Goal: Download file/media

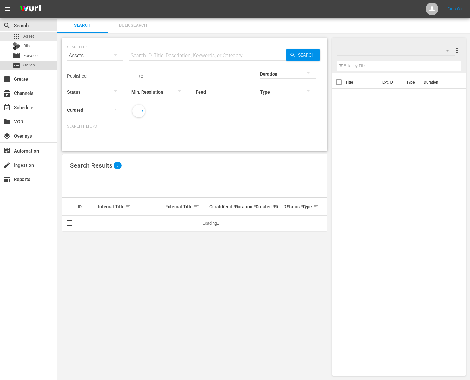
click at [32, 65] on span "Series" at bounding box center [28, 65] width 11 height 6
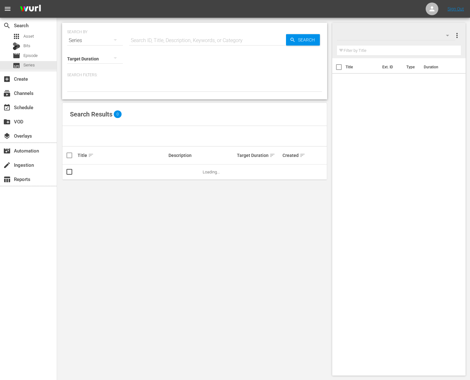
click at [162, 43] on input "text" at bounding box center [207, 40] width 157 height 15
paste input "[PERSON_NAME]'s Story Theater"
drag, startPoint x: 146, startPoint y: 41, endPoint x: 137, endPoint y: 43, distance: 8.9
click at [137, 43] on input "[PERSON_NAME]'s Story Theater" at bounding box center [207, 40] width 157 height 15
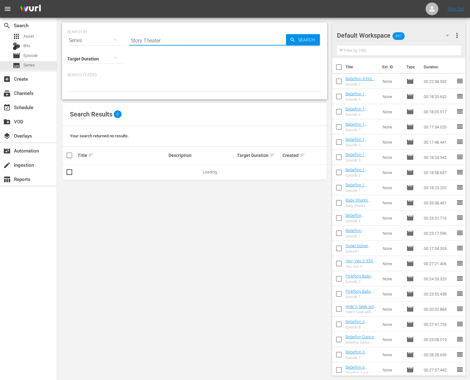
type input "Story Theater"
click at [175, 40] on input "Story Theater" at bounding box center [207, 40] width 157 height 15
click at [262, 74] on p "Search Filters:" at bounding box center [194, 74] width 255 height 5
click at [291, 39] on icon "button" at bounding box center [293, 40] width 6 height 6
click at [105, 169] on td "[PERSON_NAME]'s Story Theater" at bounding box center [122, 172] width 91 height 15
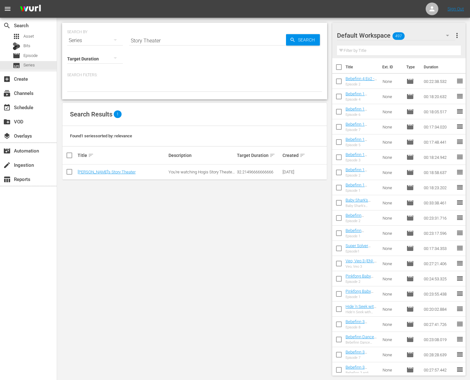
click at [93, 177] on td "[PERSON_NAME]'s Story Theater" at bounding box center [122, 172] width 91 height 15
click at [97, 173] on link "[PERSON_NAME]'s Story Theater" at bounding box center [107, 172] width 58 height 5
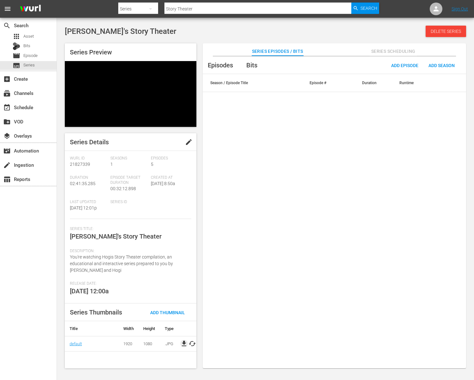
click at [183, 340] on span "file_download" at bounding box center [184, 344] width 8 height 8
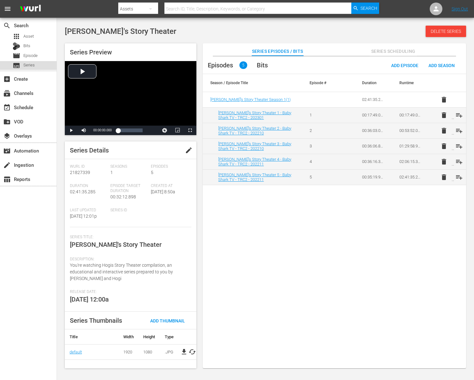
click at [34, 65] on span "Series" at bounding box center [28, 65] width 11 height 6
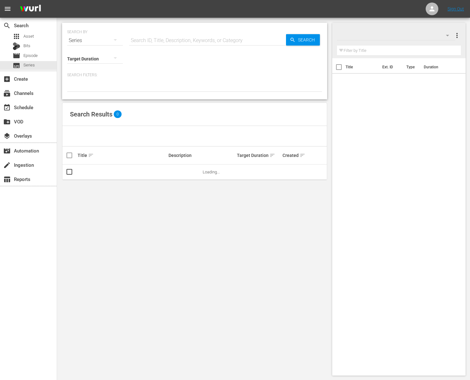
click at [149, 45] on hr at bounding box center [207, 45] width 157 height 0
click at [155, 40] on input "text" at bounding box center [207, 40] width 157 height 15
paste input "Pinkfong Dinosaur Songs"
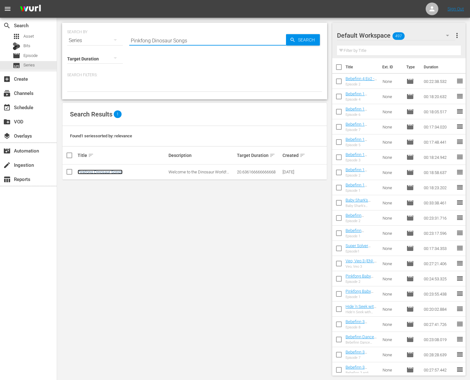
click at [119, 173] on link "Pinkfong Dinosaur Songs" at bounding box center [100, 172] width 45 height 5
click at [233, 44] on input "Pinkfong Dinosaur Songs" at bounding box center [207, 40] width 157 height 15
paste input "Word Play"
type input "Pinkfong Word Play"
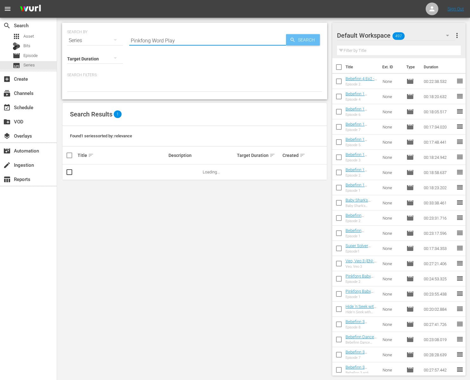
click at [301, 44] on span "Search" at bounding box center [307, 39] width 24 height 11
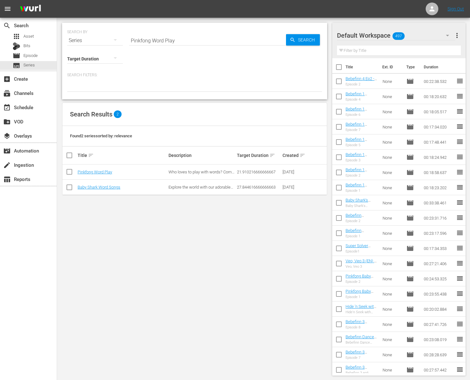
click at [95, 175] on td "Pinkfong Word Play" at bounding box center [122, 172] width 91 height 15
click at [100, 172] on link "Pinkfong Word Play" at bounding box center [95, 172] width 34 height 5
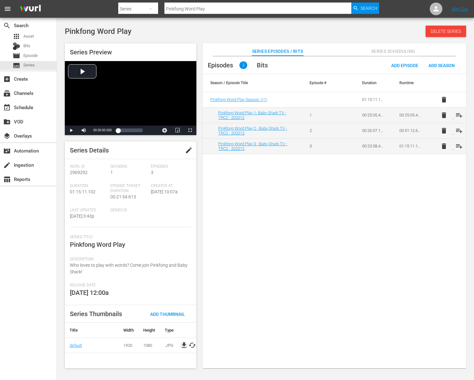
click at [183, 346] on span "file_download" at bounding box center [184, 345] width 8 height 8
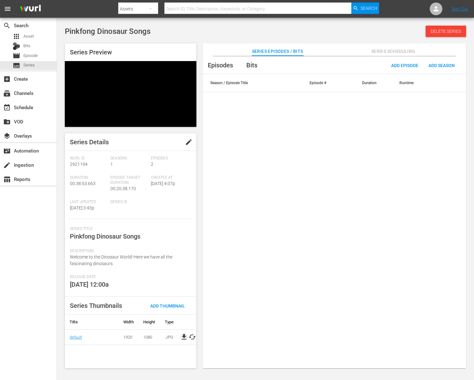
click at [184, 333] on span "file_download" at bounding box center [184, 337] width 8 height 8
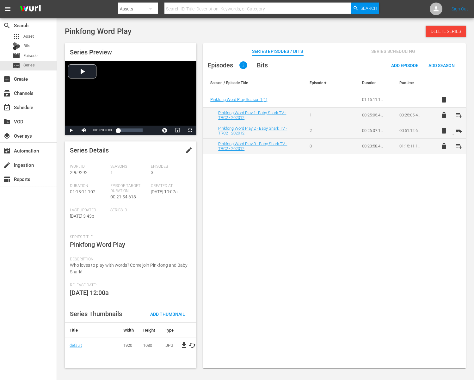
click at [183, 343] on span "file_download" at bounding box center [184, 345] width 8 height 8
